Goal: Task Accomplishment & Management: Use online tool/utility

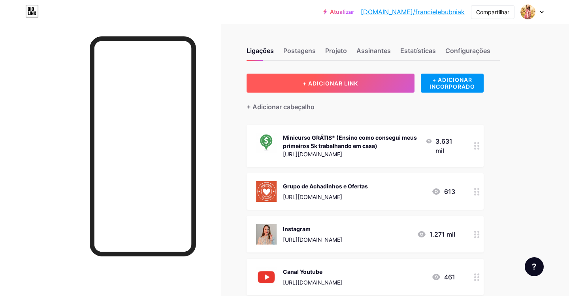
click at [377, 81] on button "+ ADICIONAR LINK" at bounding box center [331, 83] width 168 height 19
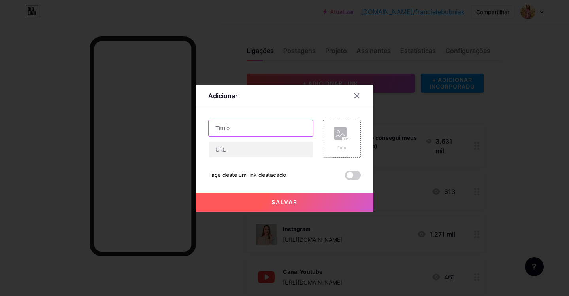
click at [255, 130] on input "text" at bounding box center [261, 128] width 104 height 16
type input "Tábua cortar pão"
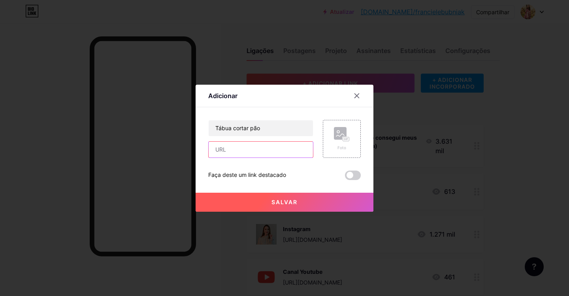
click at [255, 145] on input "text" at bounding box center [261, 150] width 104 height 16
paste input "[URL][DOMAIN_NAME]"
type input "[URL][DOMAIN_NAME]"
click at [355, 136] on div "Foto" at bounding box center [342, 139] width 38 height 38
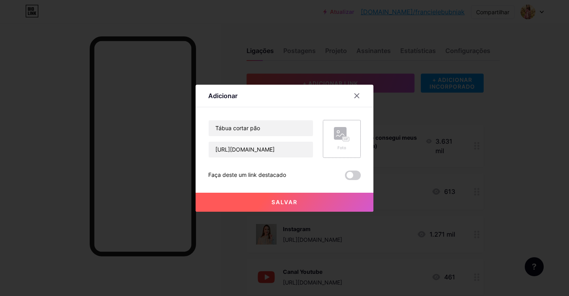
scroll to position [0, 0]
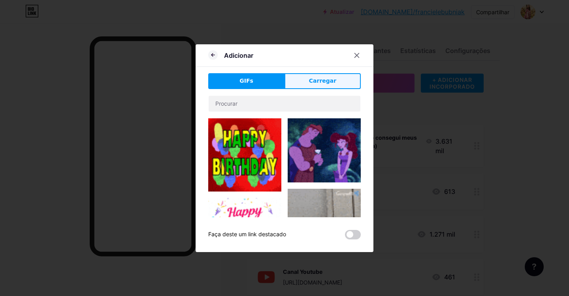
click at [329, 80] on font "Carregar" at bounding box center [322, 80] width 27 height 6
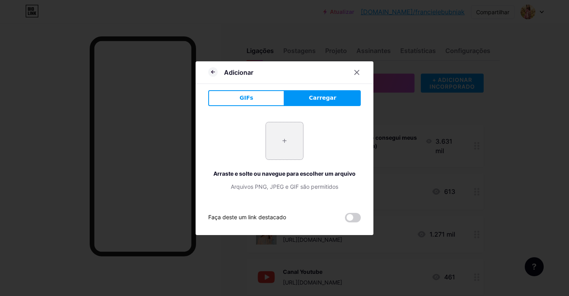
click at [289, 144] on input "file" at bounding box center [284, 140] width 37 height 37
type input "C:\fakepath\Captura de Tela [DATE] às [DATE].png"
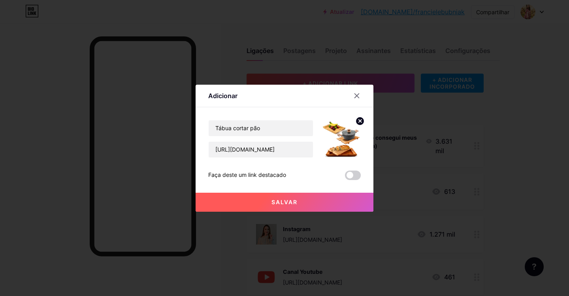
click at [342, 199] on button "Salvar" at bounding box center [285, 202] width 178 height 19
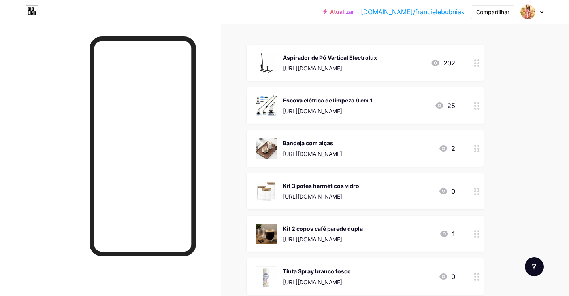
scroll to position [897, 0]
